Goal: Task Accomplishment & Management: Complete application form

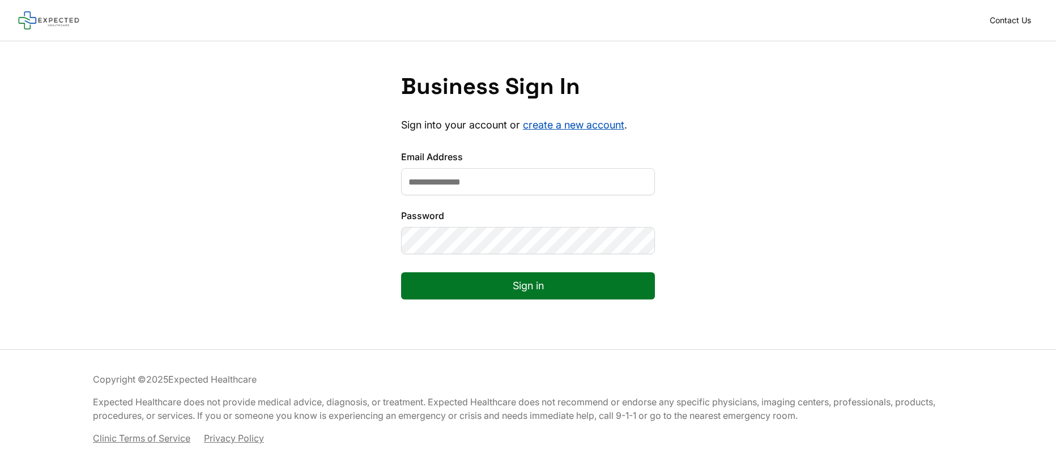
click at [453, 173] on input "Email Address" at bounding box center [528, 181] width 254 height 27
type input "**********"
click at [522, 282] on button "Sign in" at bounding box center [528, 285] width 254 height 27
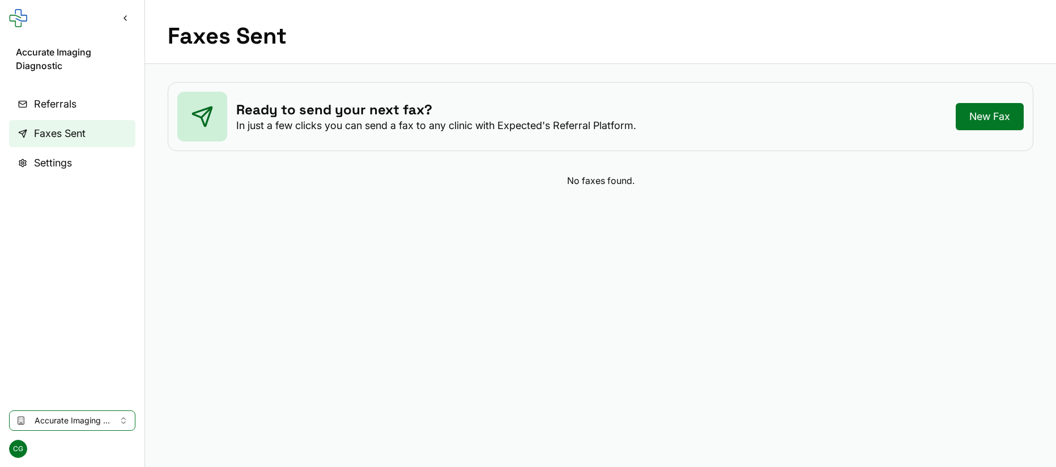
click at [89, 109] on link "Referrals" at bounding box center [72, 104] width 126 height 27
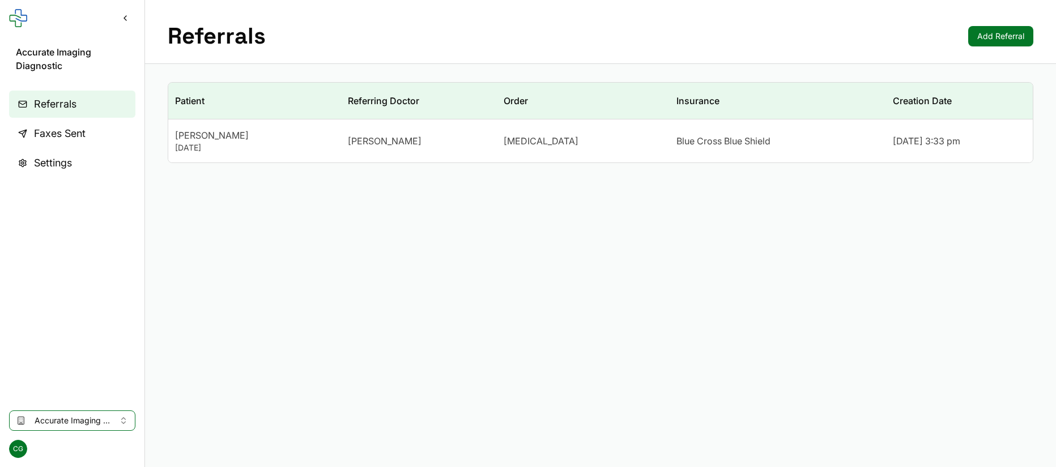
click at [502, 137] on td "[MEDICAL_DATA]" at bounding box center [583, 142] width 173 height 44
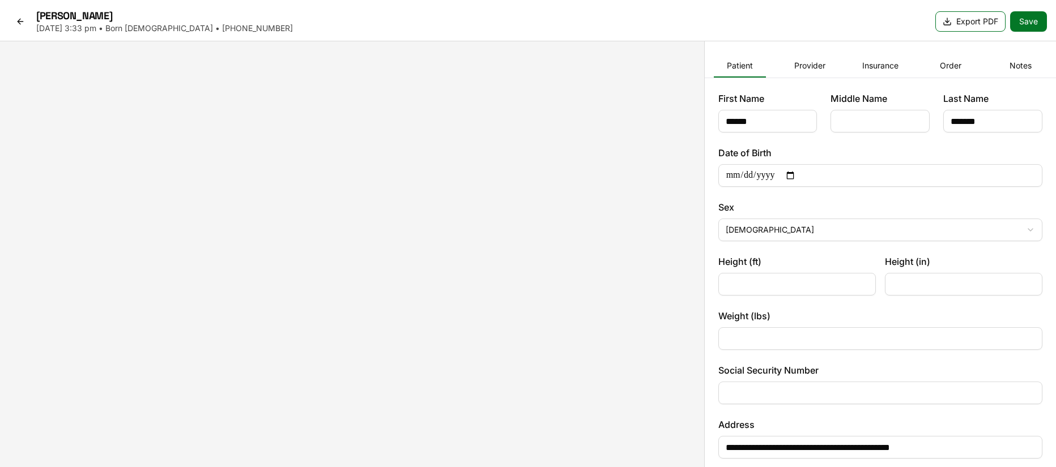
click at [951, 25] on button "Export PDF" at bounding box center [970, 21] width 70 height 20
click at [23, 22] on icon at bounding box center [20, 21] width 9 height 9
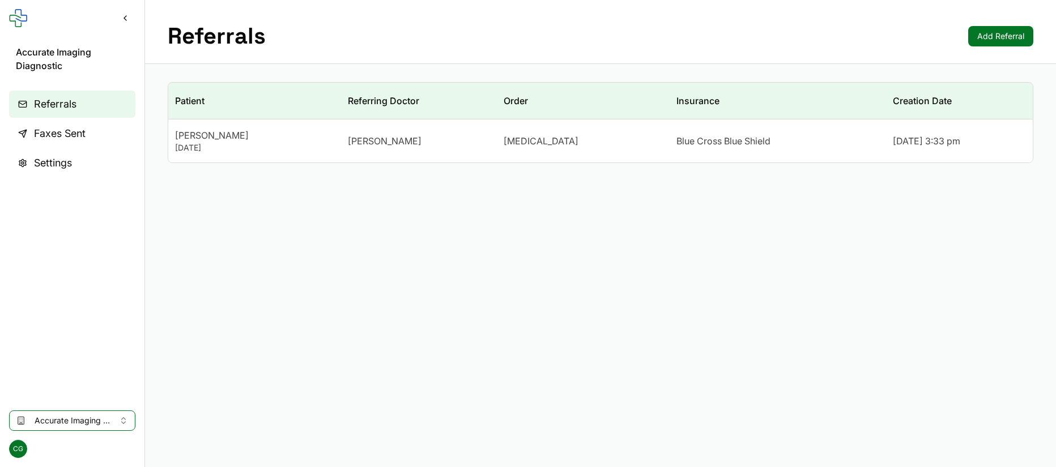
click at [71, 416] on span "Accurate Imaging Diagnostic" at bounding box center [72, 420] width 75 height 11
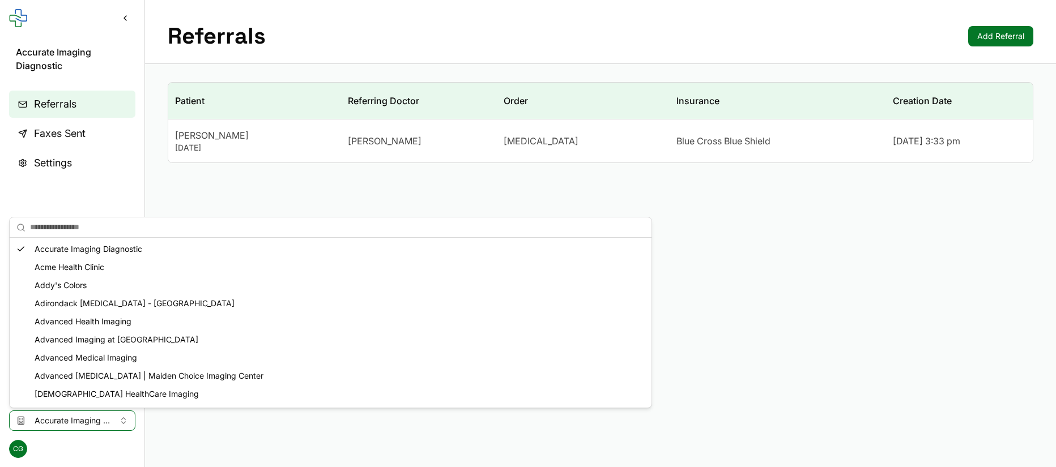
click at [76, 268] on div "Acme Health Clinic" at bounding box center [330, 267] width 637 height 18
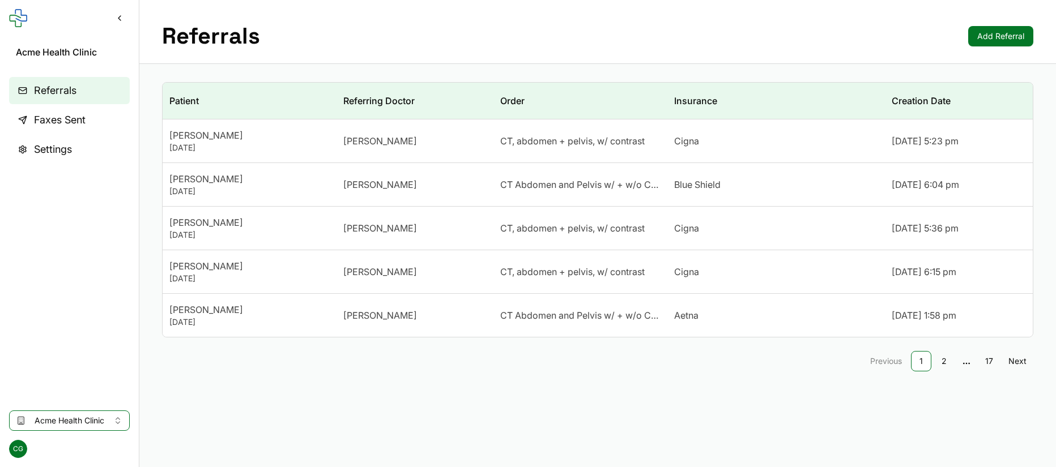
click at [461, 150] on td "[PERSON_NAME]" at bounding box center [414, 142] width 156 height 44
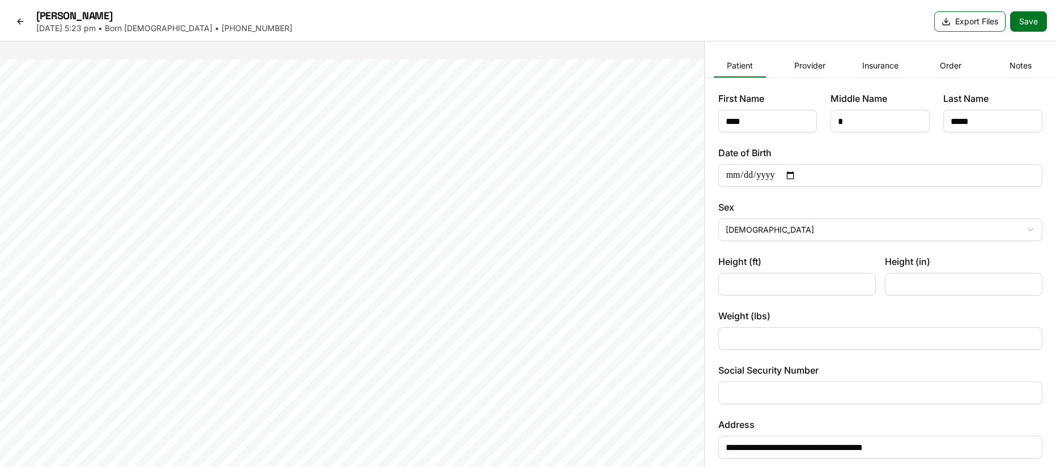
click at [956, 23] on button "Export Files" at bounding box center [969, 21] width 71 height 20
click at [21, 19] on icon at bounding box center [20, 21] width 9 height 9
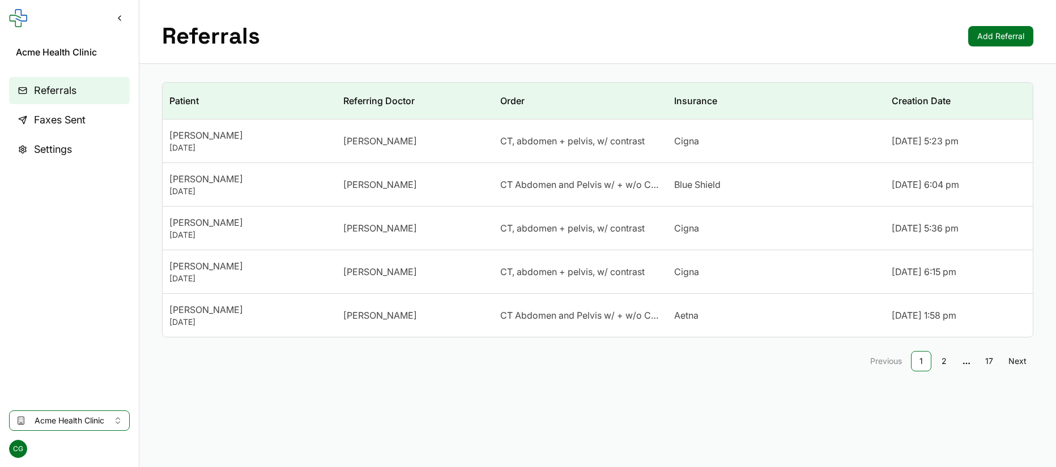
click at [990, 360] on link "17" at bounding box center [989, 361] width 20 height 20
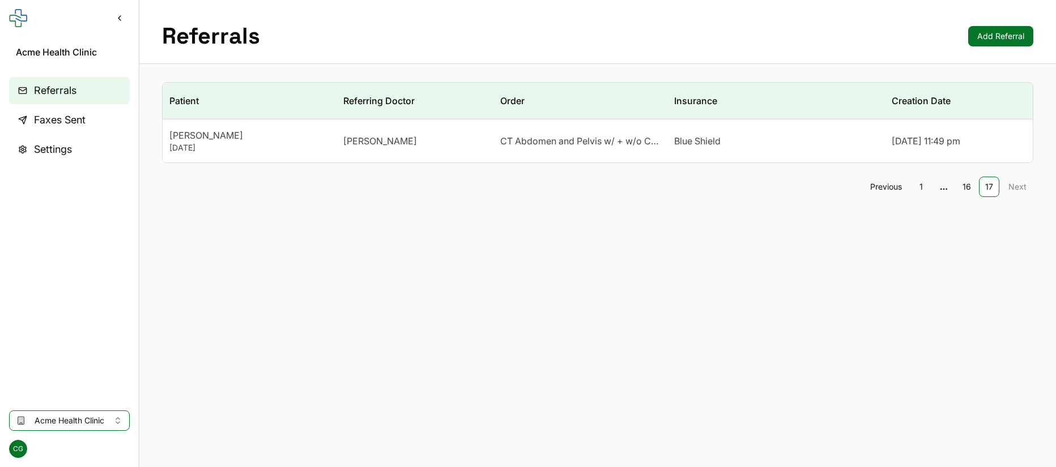
click at [920, 190] on link "1" at bounding box center [921, 187] width 20 height 20
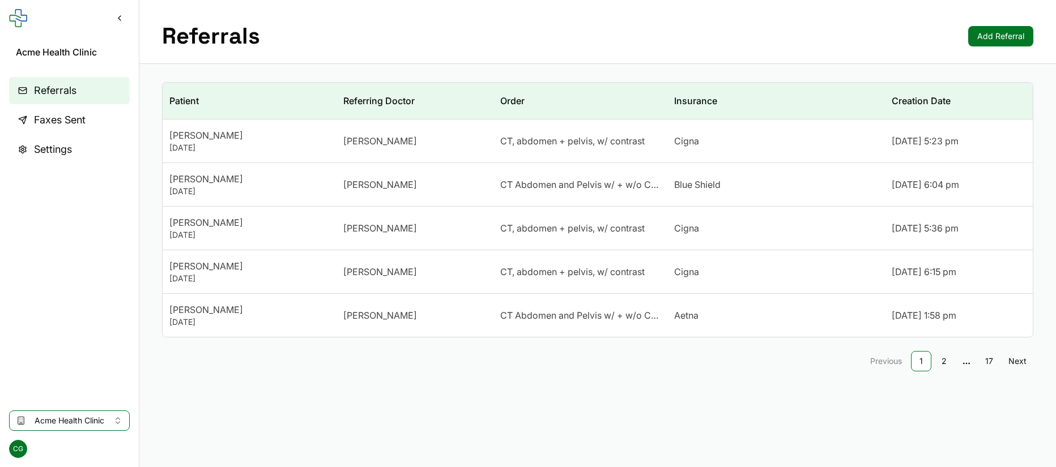
click at [944, 365] on link "2" at bounding box center [943, 361] width 20 height 20
click at [902, 366] on link "1" at bounding box center [898, 361] width 20 height 20
click at [353, 147] on span "[PERSON_NAME]" at bounding box center [380, 141] width 74 height 14
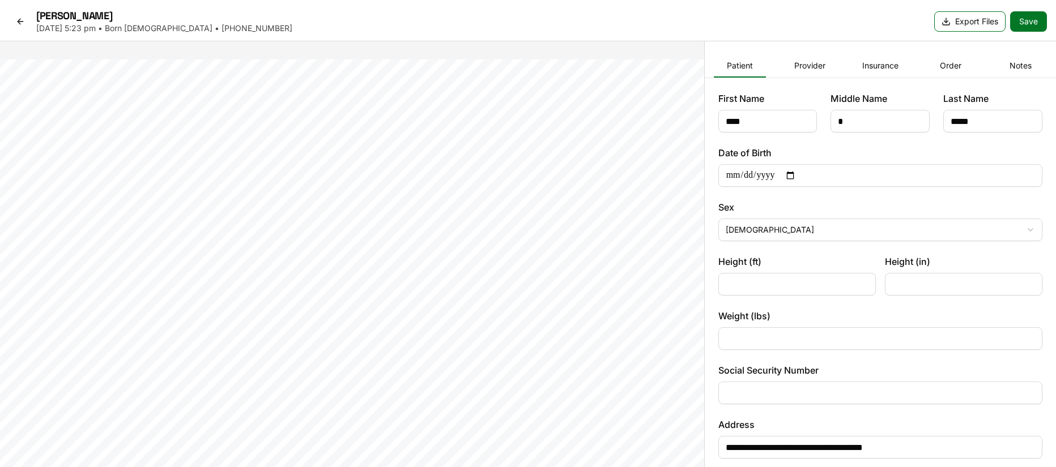
click at [804, 64] on button "Provider" at bounding box center [810, 66] width 52 height 23
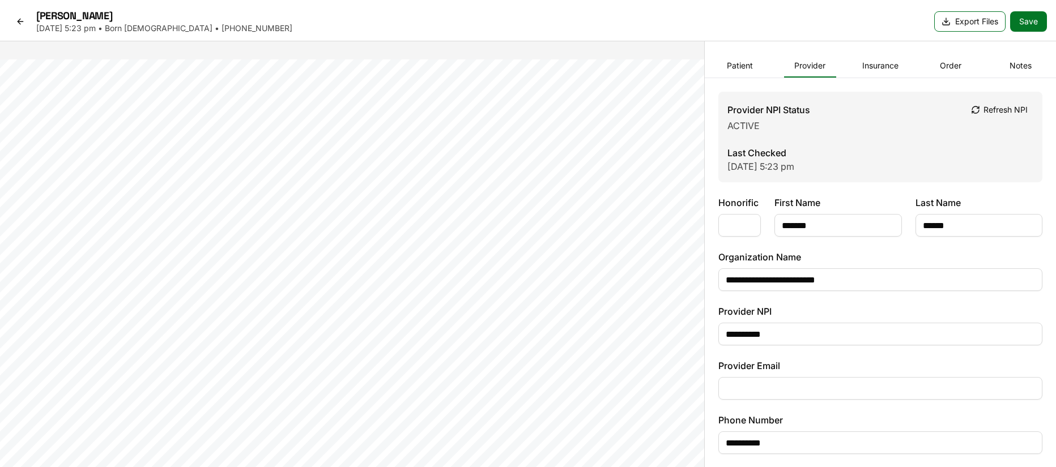
click at [804, 64] on button "Provider" at bounding box center [810, 66] width 52 height 23
drag, startPoint x: 351, startPoint y: 240, endPoint x: 380, endPoint y: 240, distance: 28.9
click at [380, 240] on span "[PERSON_NAME]" at bounding box center [361, 239] width 63 height 8
drag, startPoint x: 383, startPoint y: 241, endPoint x: 374, endPoint y: 138, distance: 102.9
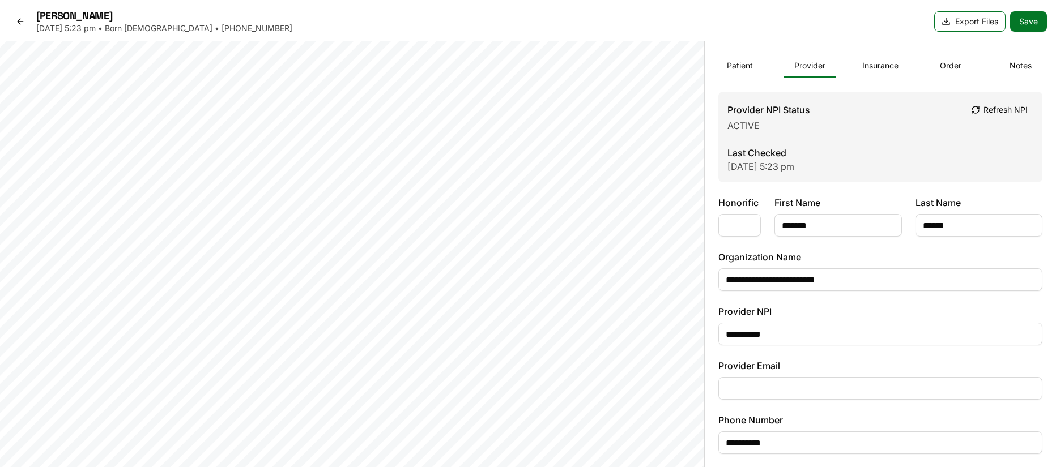
click at [318, 195] on span "[PERSON_NAME]" at bounding box center [286, 199] width 63 height 8
drag, startPoint x: 420, startPoint y: 207, endPoint x: 401, endPoint y: 366, distance: 160.9
click at [401, 366] on div "[PERSON_NAME] (id #2103499 dob: [DEMOGRAPHIC_DATA]) [PERSON_NAME] [PERSON_NAME]…" at bounding box center [351, 306] width 653 height 367
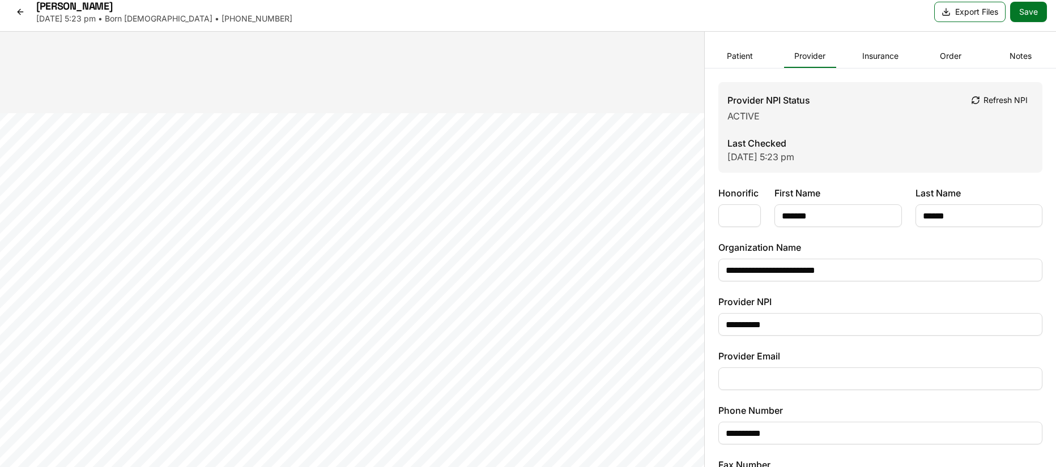
scroll to position [7, 0]
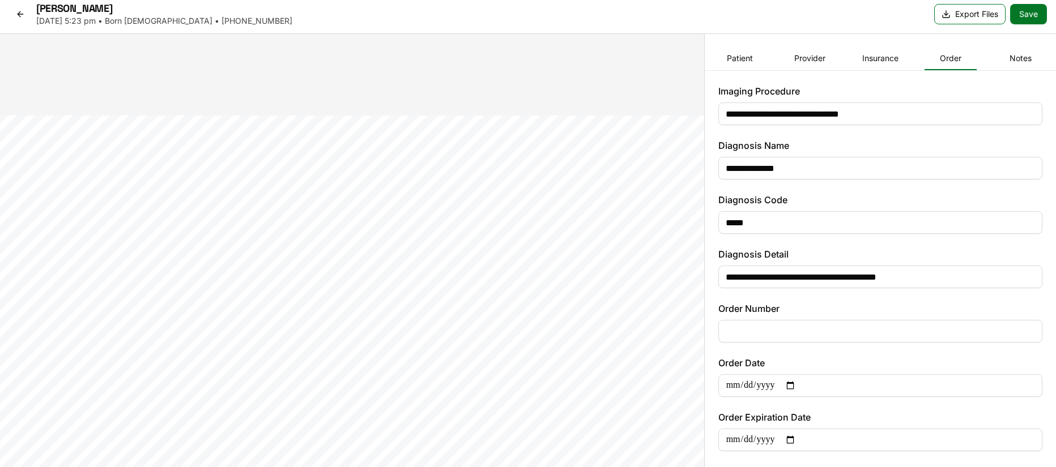
click at [943, 59] on button "Order" at bounding box center [950, 59] width 52 height 23
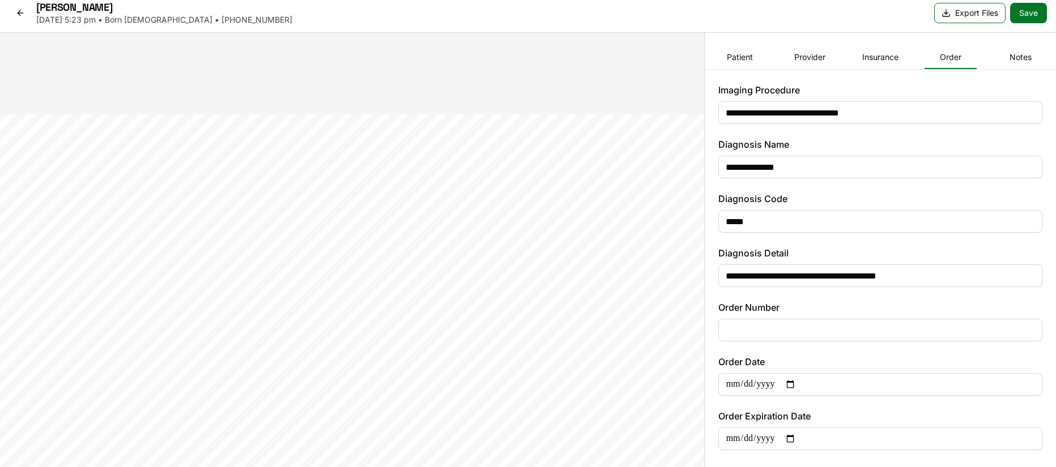
scroll to position [0, 0]
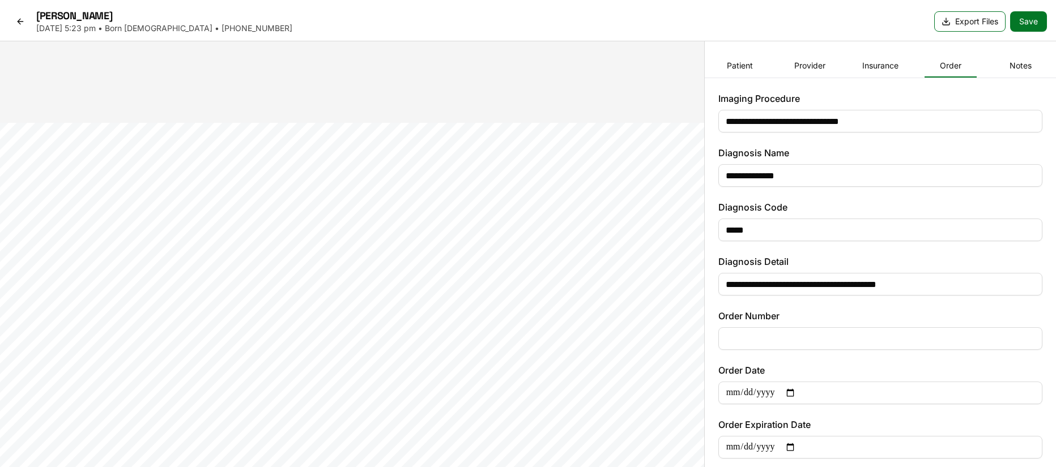
click at [888, 66] on button "Insurance" at bounding box center [880, 66] width 52 height 23
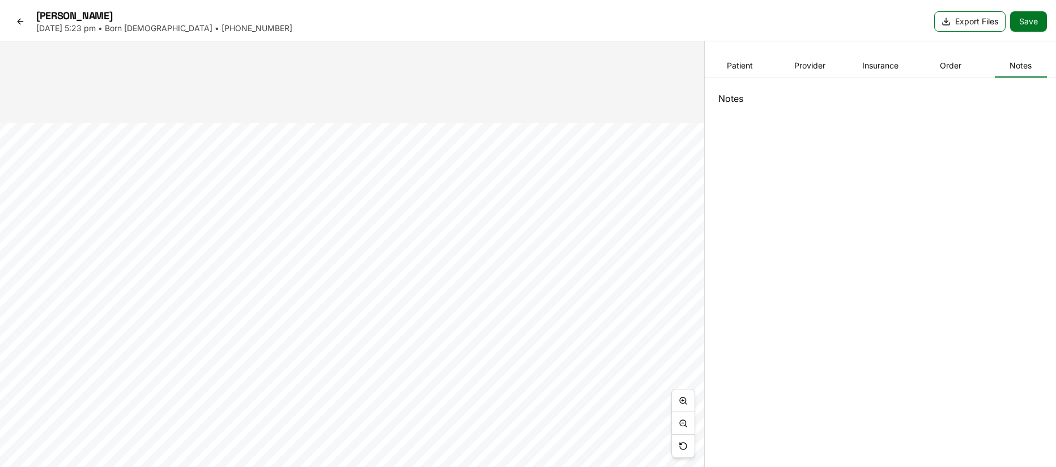
click at [1003, 62] on button "Notes" at bounding box center [1021, 66] width 52 height 23
click at [769, 70] on div "Patient Provider Insurance Order Notes" at bounding box center [887, 66] width 354 height 23
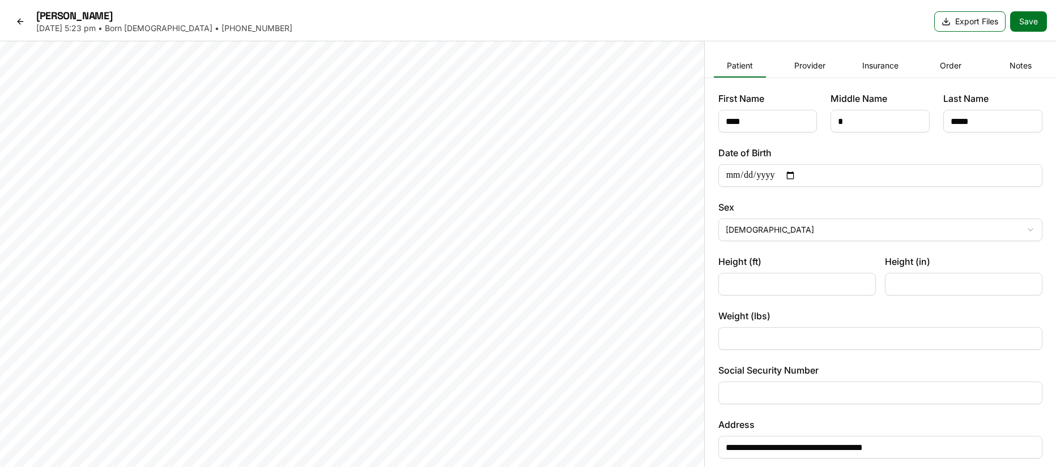
click at [791, 66] on button "Provider" at bounding box center [810, 66] width 52 height 23
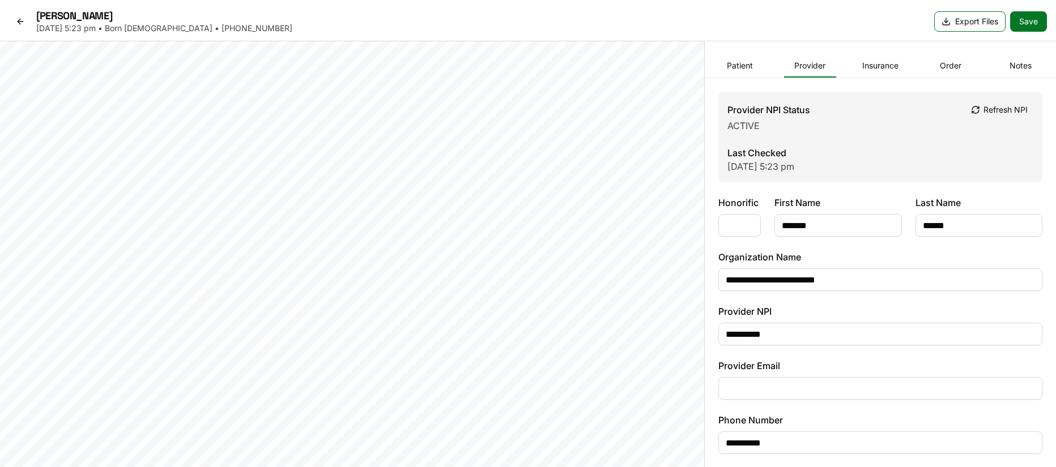
click at [871, 67] on button "Insurance" at bounding box center [880, 66] width 52 height 23
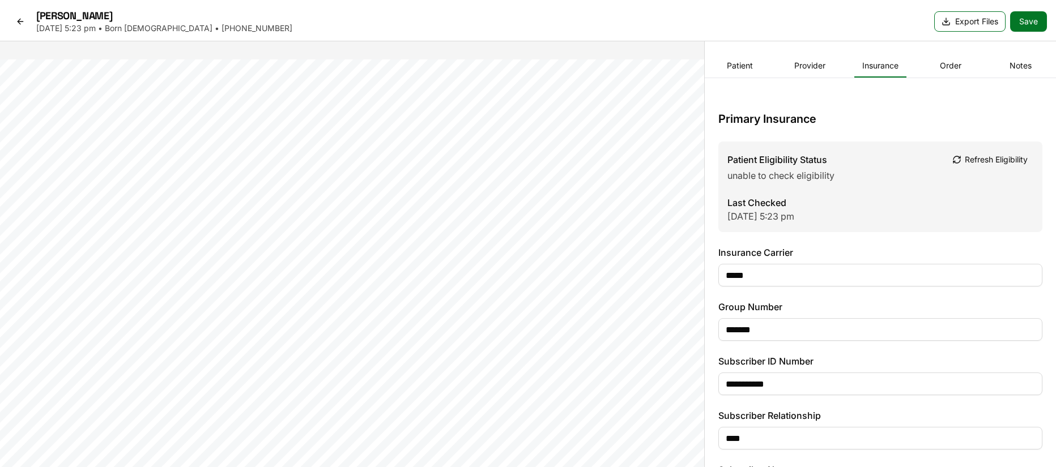
click at [20, 20] on icon at bounding box center [20, 21] width 9 height 9
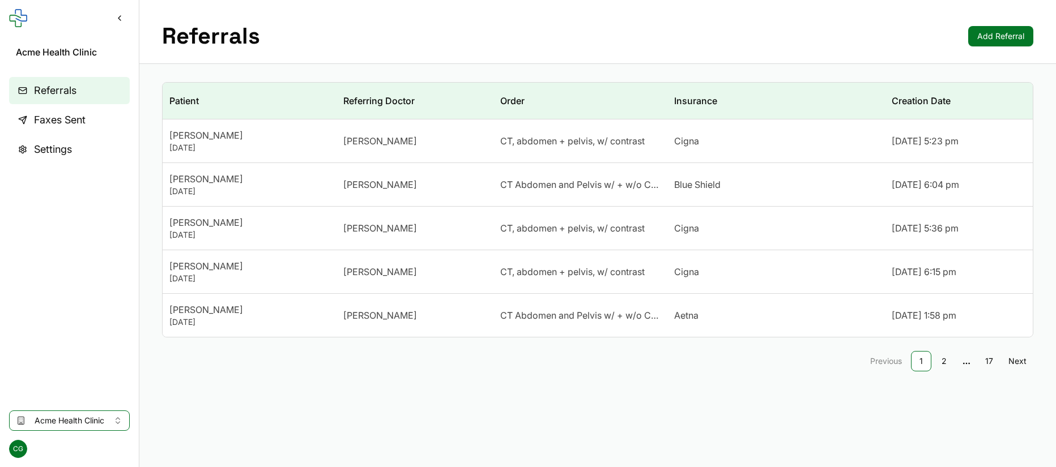
click at [61, 414] on button "Acme Health Clinic" at bounding box center [69, 421] width 121 height 20
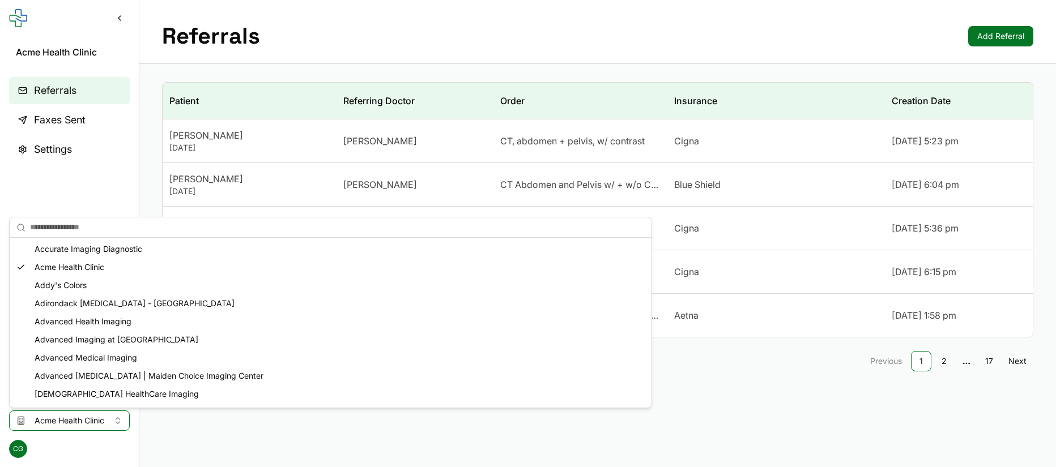
click at [76, 229] on input "text" at bounding box center [337, 227] width 615 height 23
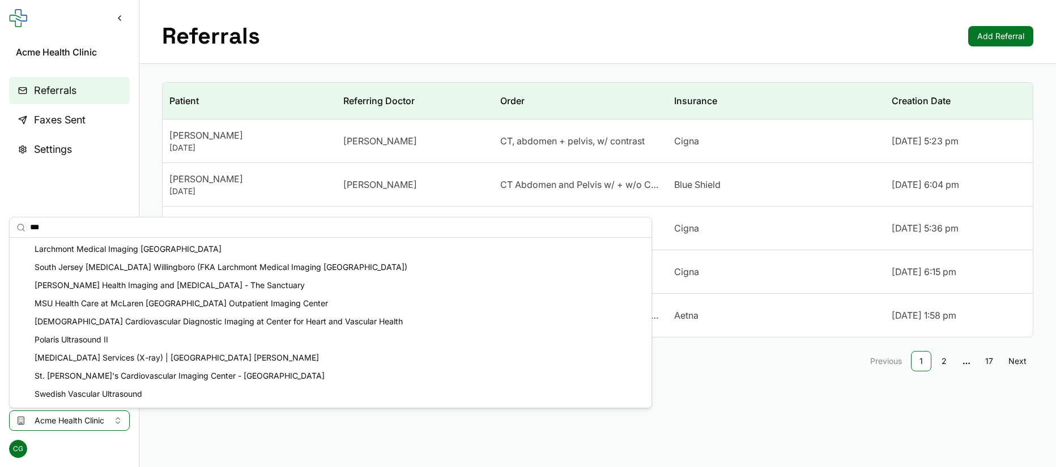
scroll to position [16, 0]
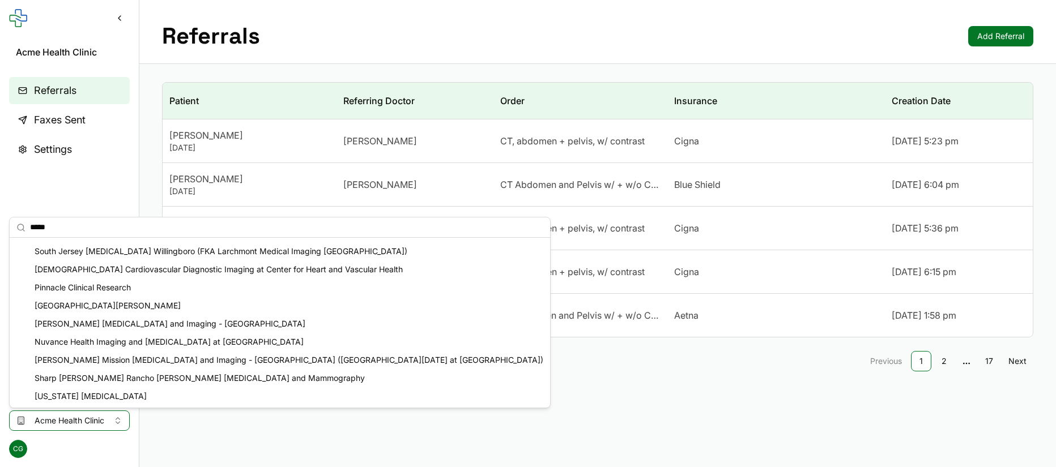
type input "*****"
